Goal: Task Accomplishment & Management: Manage account settings

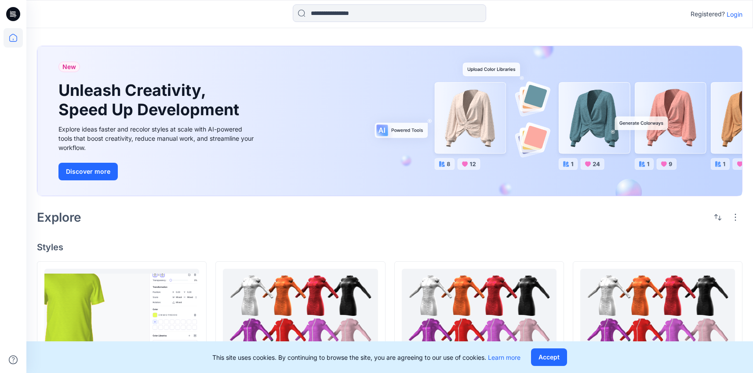
click at [734, 18] on p "Login" at bounding box center [735, 14] width 16 height 9
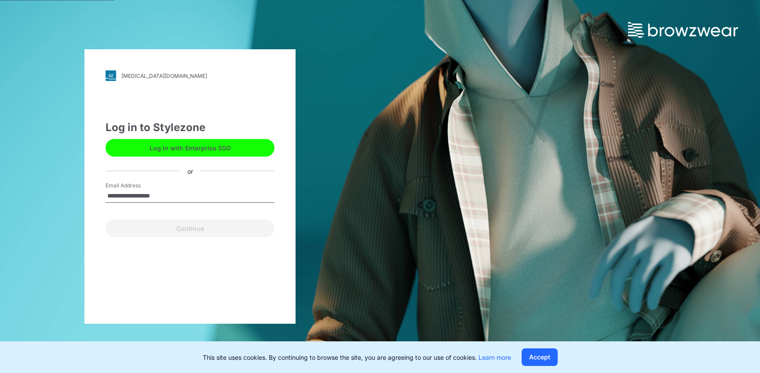
type input "**********"
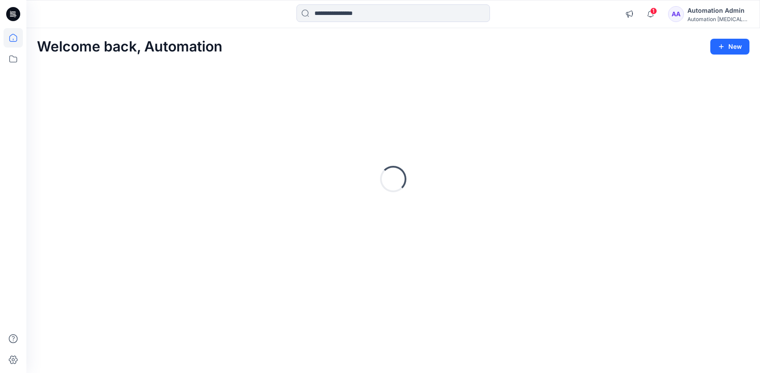
click at [716, 9] on div "Automation Admin" at bounding box center [718, 10] width 62 height 11
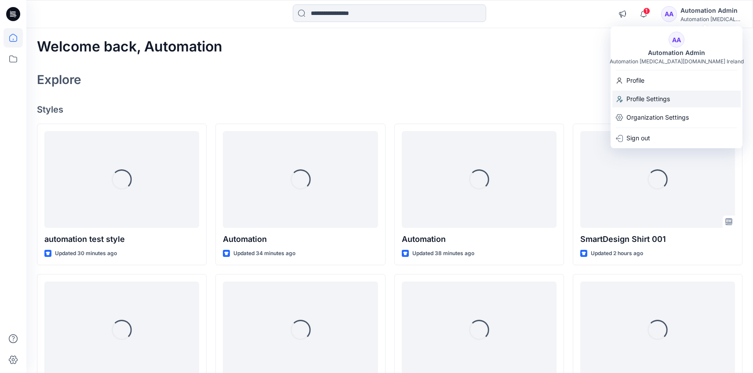
click at [677, 94] on div "Profile Settings" at bounding box center [677, 99] width 128 height 17
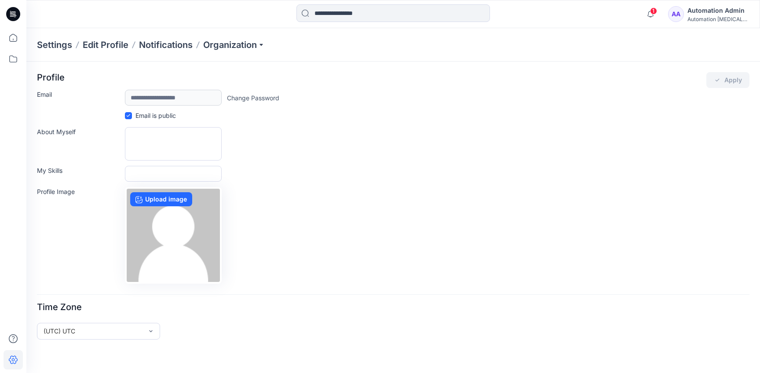
click at [702, 12] on div "Automation Admin" at bounding box center [718, 10] width 62 height 11
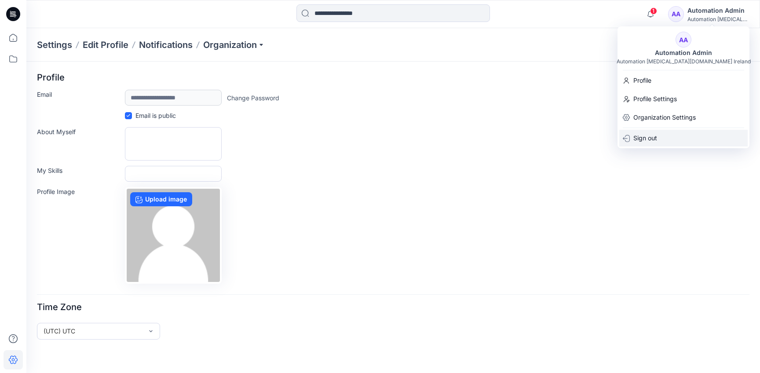
click at [681, 134] on div "Sign out" at bounding box center [683, 138] width 128 height 17
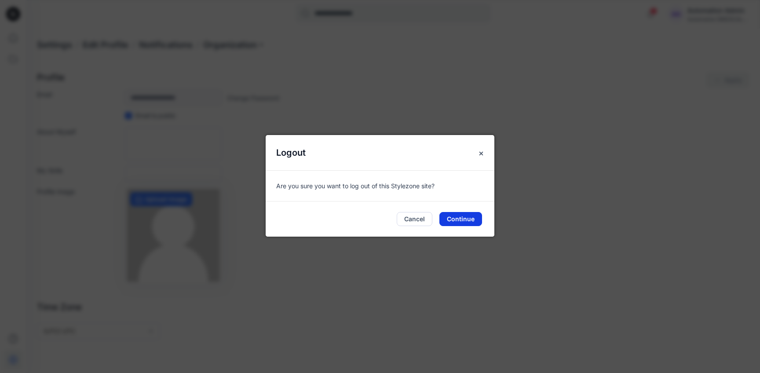
click at [465, 222] on button "Continue" at bounding box center [460, 219] width 43 height 14
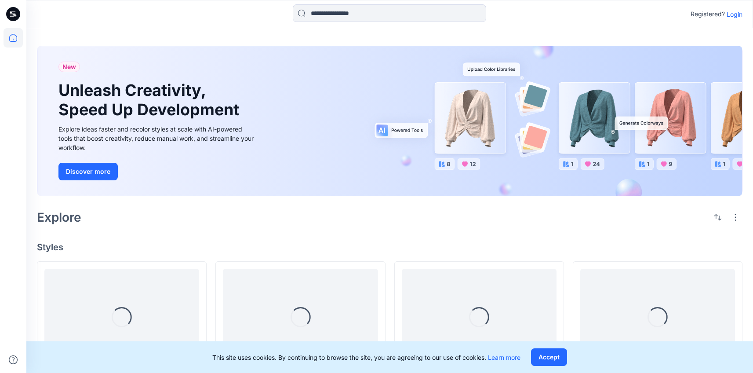
click at [736, 14] on p "Login" at bounding box center [735, 14] width 16 height 9
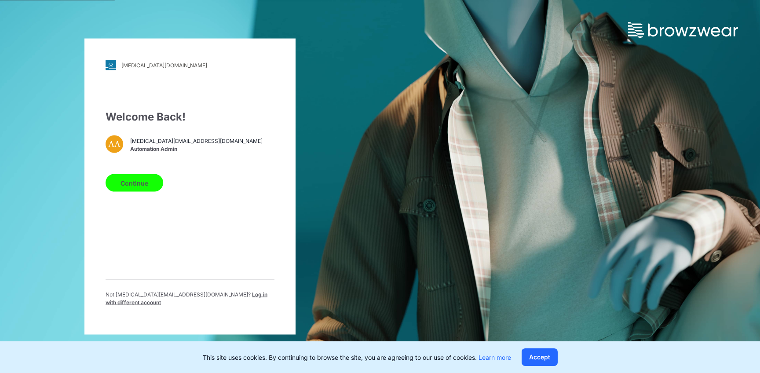
click at [230, 298] on span "Log in with different account" at bounding box center [187, 298] width 162 height 15
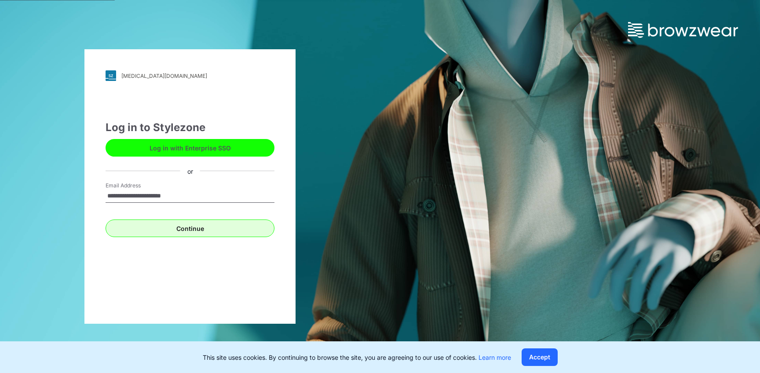
type input "**********"
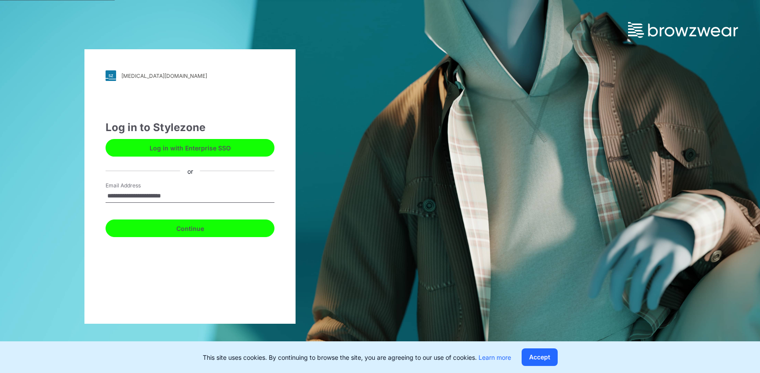
click at [187, 229] on button "Continue" at bounding box center [190, 228] width 169 height 18
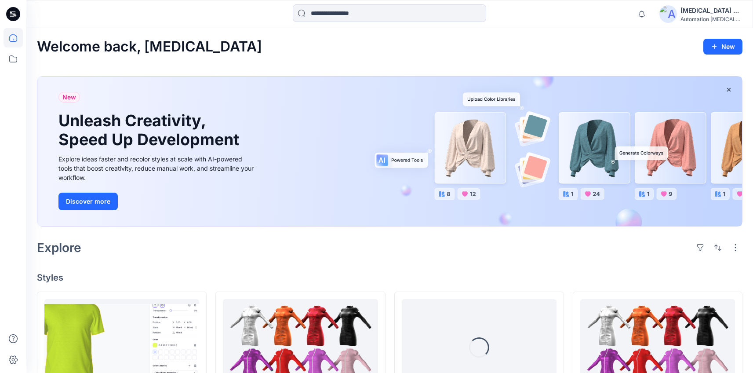
scroll to position [311, 0]
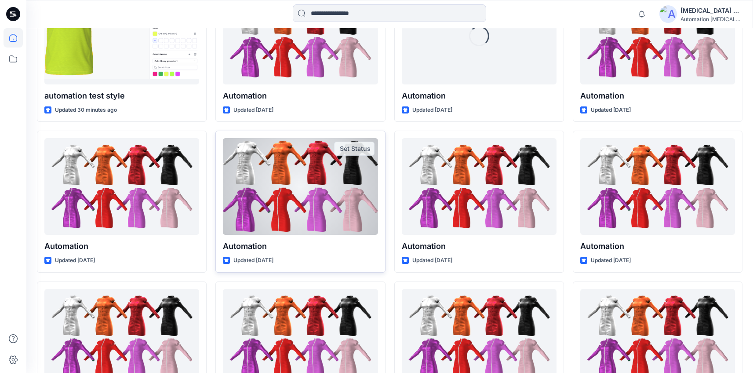
click at [274, 211] on div at bounding box center [300, 186] width 155 height 97
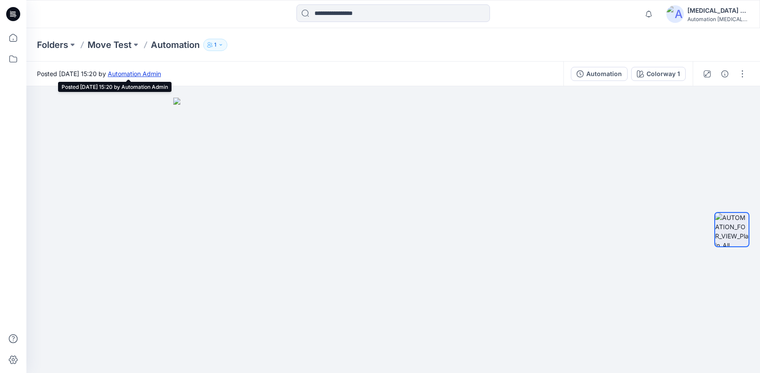
click at [161, 75] on link "Automation Admin" at bounding box center [134, 73] width 53 height 7
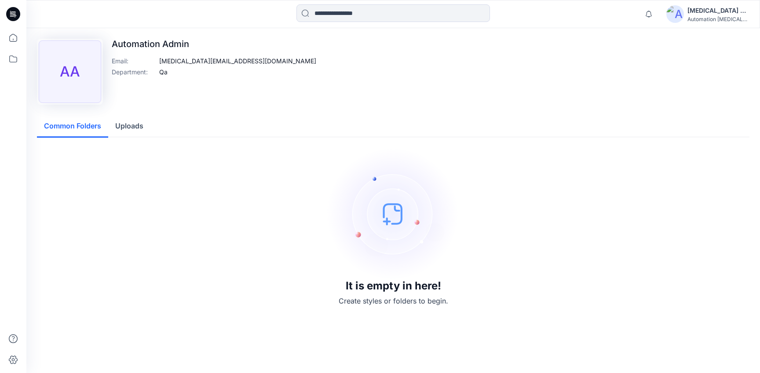
click at [709, 12] on div "[MEDICAL_DATA] +567" at bounding box center [718, 10] width 62 height 11
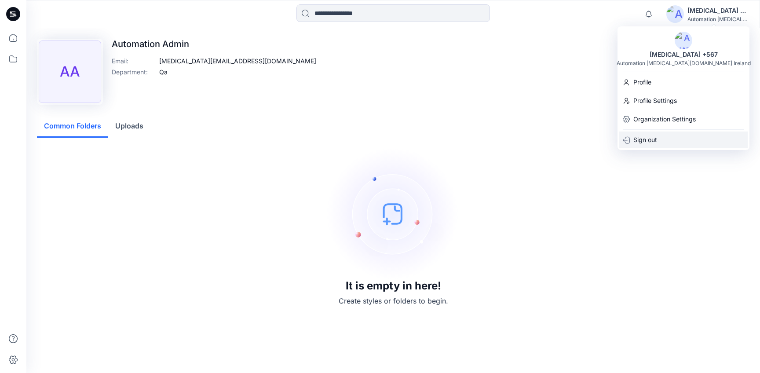
click at [675, 139] on div "Sign out" at bounding box center [683, 139] width 128 height 17
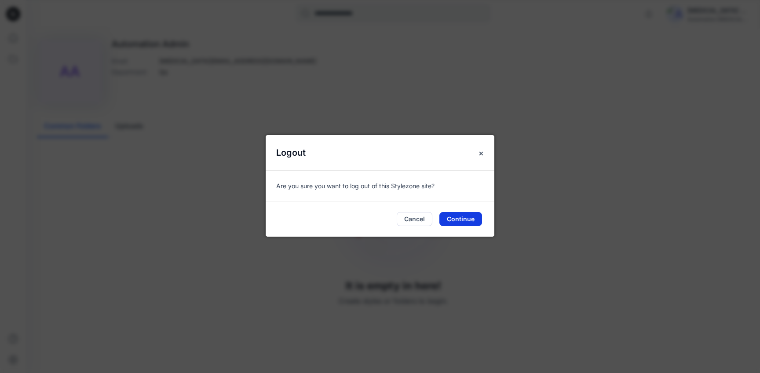
click at [460, 215] on button "Continue" at bounding box center [460, 219] width 43 height 14
